Goal: Find specific page/section: Find specific page/section

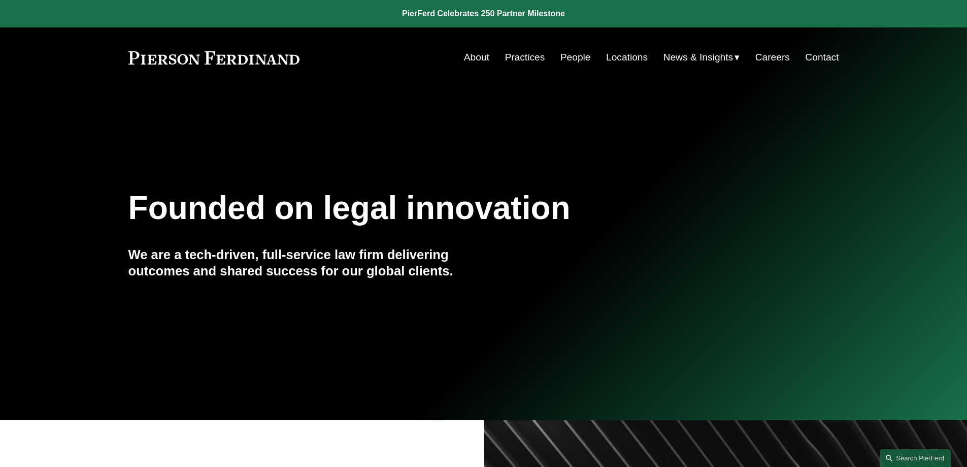
click at [585, 57] on link "People" at bounding box center [575, 57] width 30 height 19
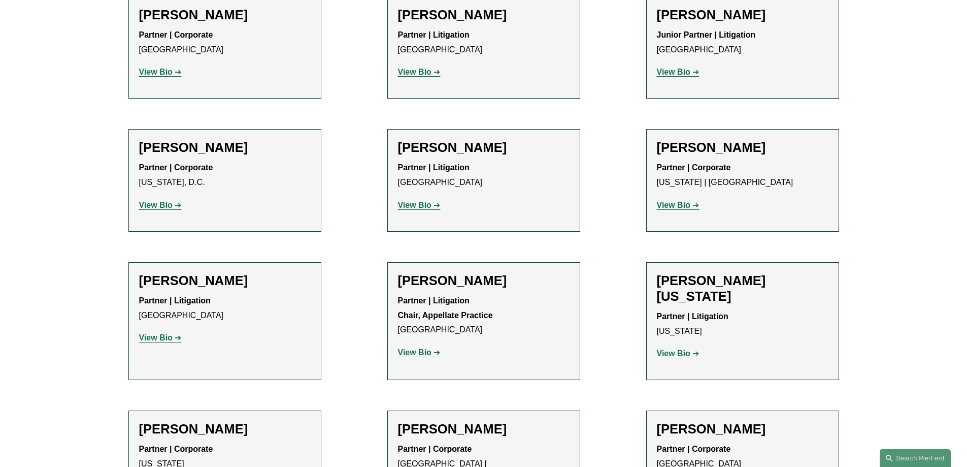
scroll to position [12329, 0]
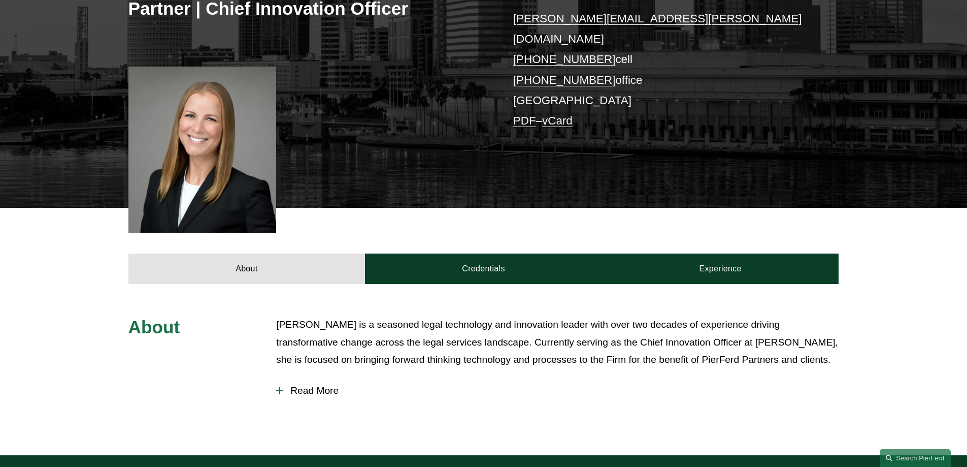
scroll to position [216, 0]
